Goal: Check status: Check status

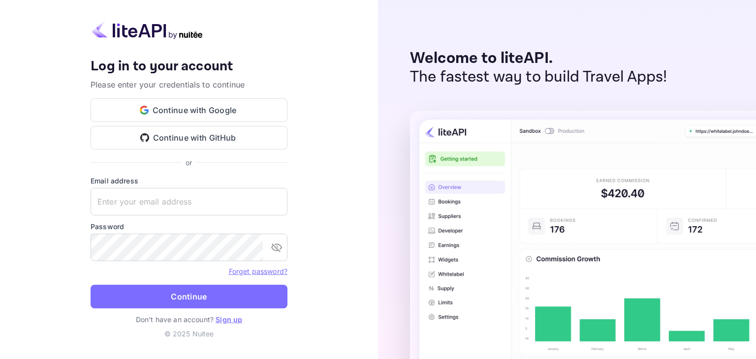
type input "[EMAIL_ADDRESS][DOMAIN_NAME]"
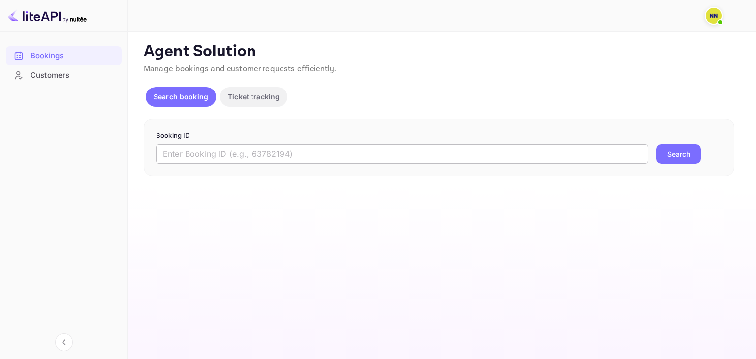
drag, startPoint x: 196, startPoint y: 157, endPoint x: 226, endPoint y: 160, distance: 29.7
click at [196, 157] on input "text" at bounding box center [402, 154] width 492 height 20
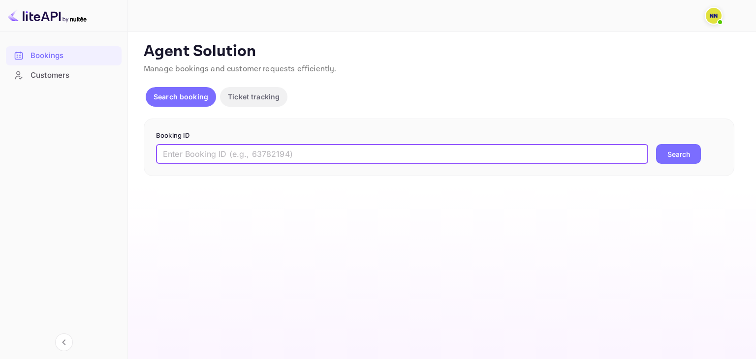
paste input "7947338"
type input "7947338"
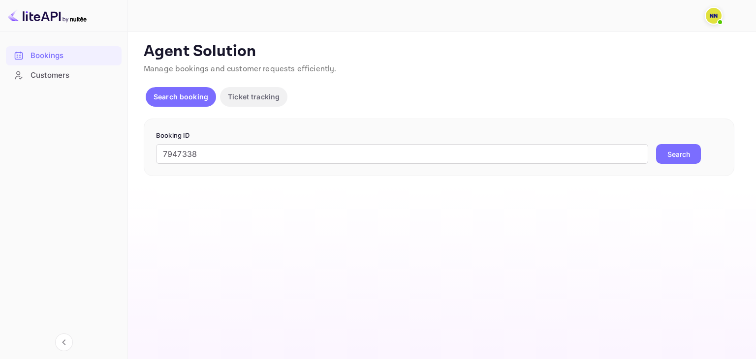
click at [687, 155] on button "Search" at bounding box center [678, 154] width 45 height 20
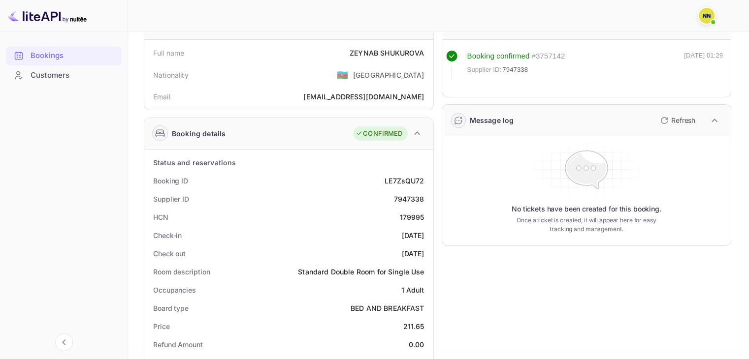
scroll to position [98, 0]
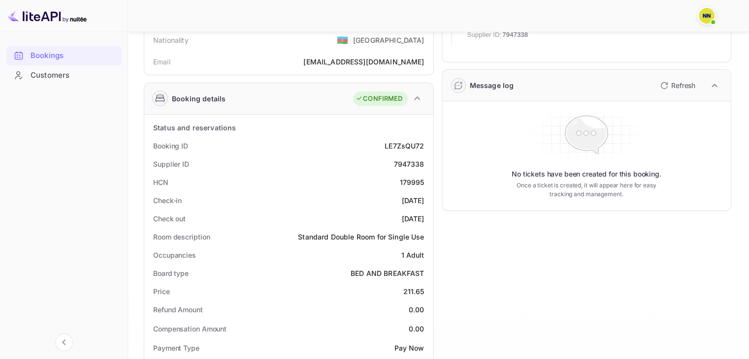
click at [416, 191] on div "Check-in [DATE]" at bounding box center [288, 200] width 281 height 18
click at [415, 183] on div "179995" at bounding box center [412, 182] width 25 height 10
copy div "179995"
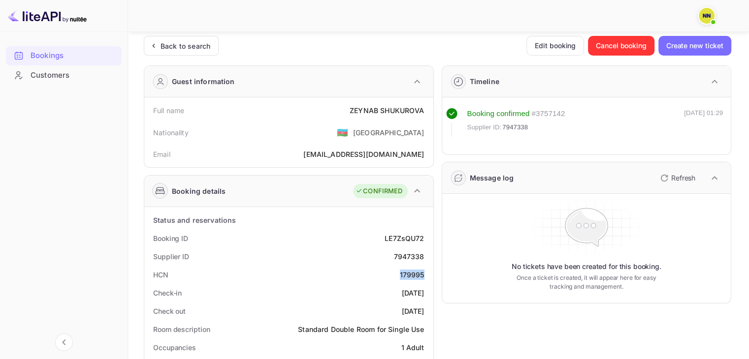
scroll to position [0, 0]
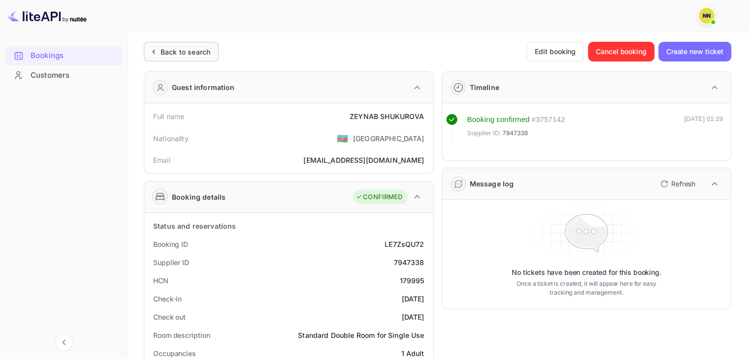
click at [177, 50] on div "Back to search" at bounding box center [185, 52] width 50 height 10
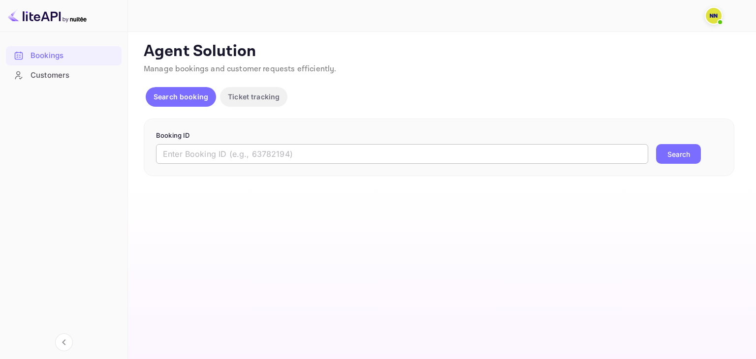
click at [183, 150] on input "text" at bounding box center [402, 154] width 492 height 20
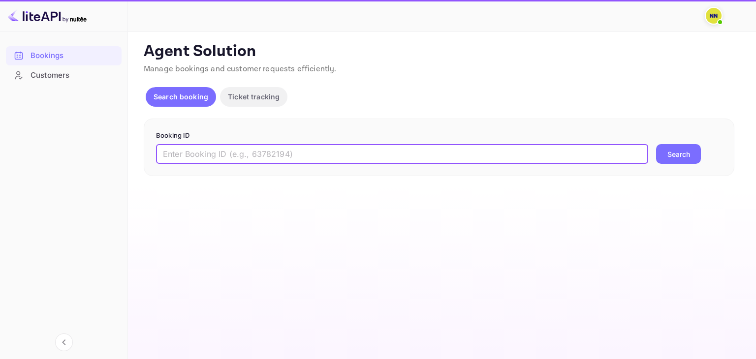
paste input "8384482"
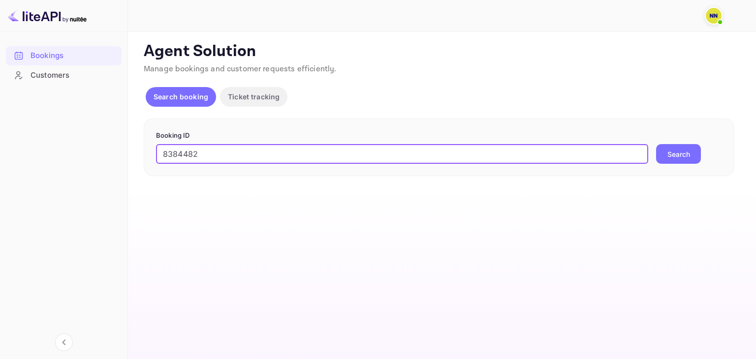
type input "8384482"
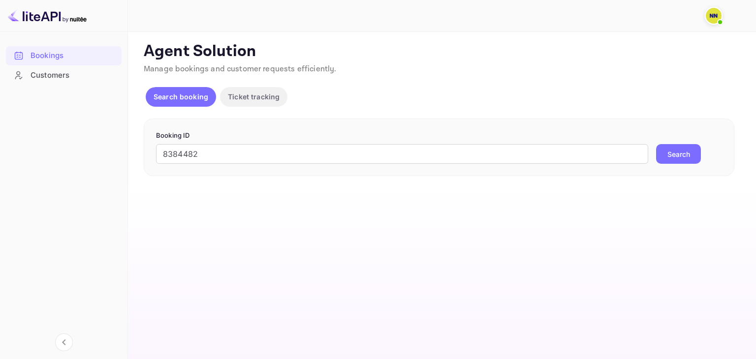
click at [688, 155] on button "Search" at bounding box center [678, 154] width 45 height 20
